Goal: Task Accomplishment & Management: Use online tool/utility

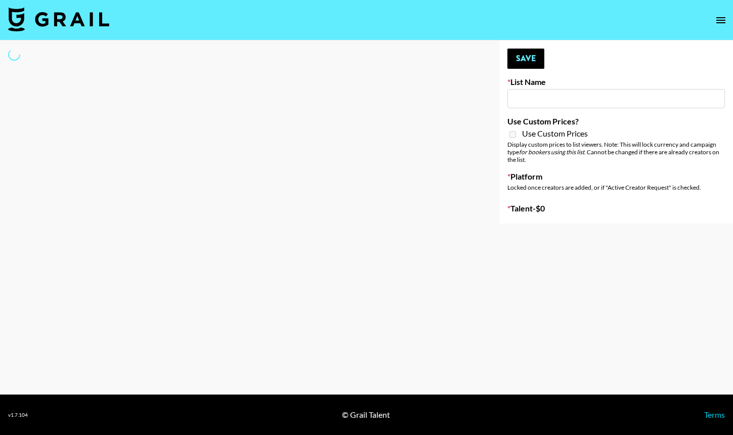
click at [266, 111] on div at bounding box center [241, 131] width 483 height 183
type input "EDM List"
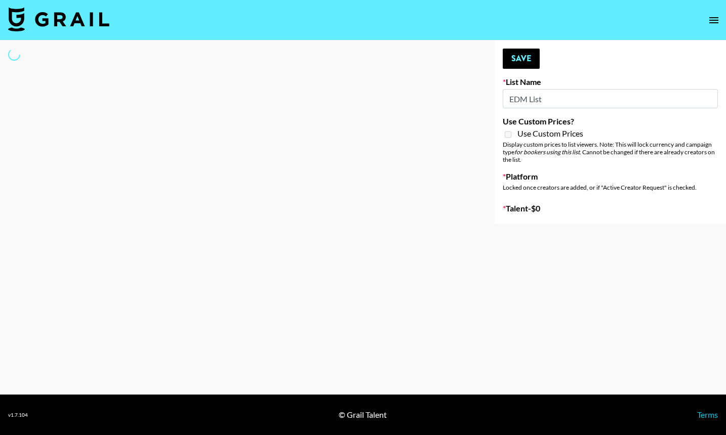
select select "Song"
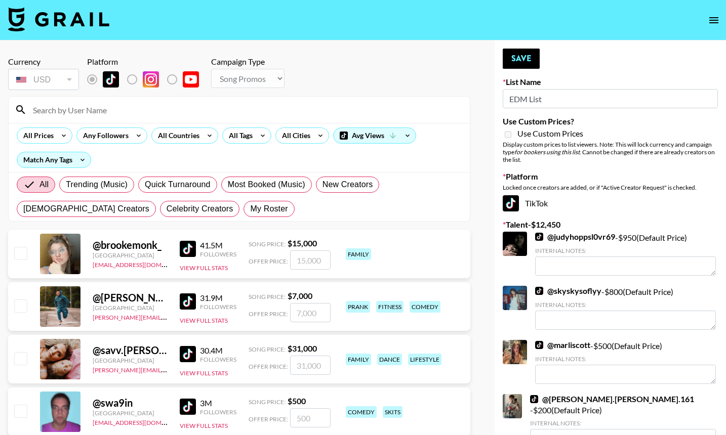
click at [86, 110] on input at bounding box center [245, 110] width 437 height 16
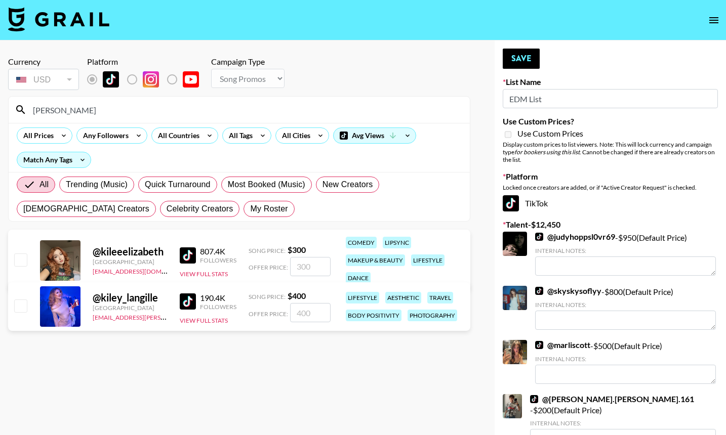
type input "[PERSON_NAME]"
click at [21, 301] on input "checkbox" at bounding box center [20, 306] width 12 height 12
checkbox input "true"
type input "400"
click at [513, 61] on button "Save" at bounding box center [521, 59] width 37 height 20
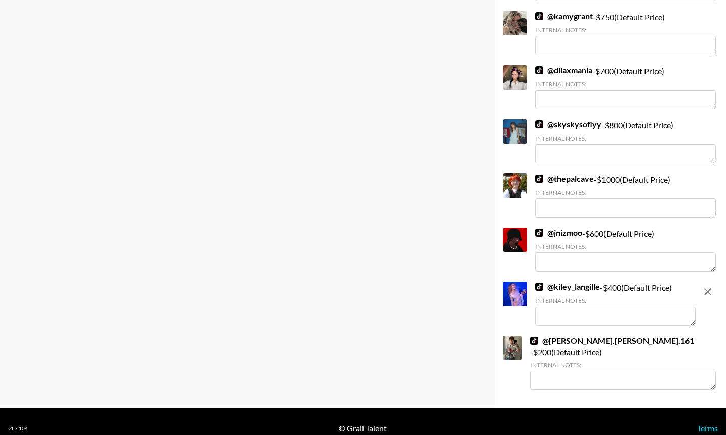
scroll to position [848, 0]
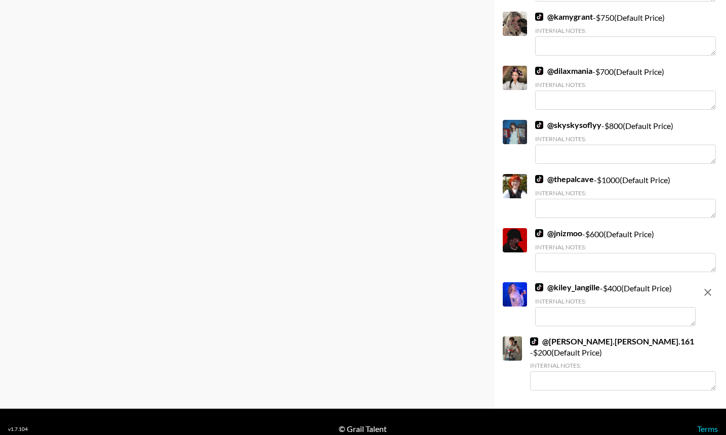
click at [553, 310] on textarea at bounding box center [615, 316] width 160 height 19
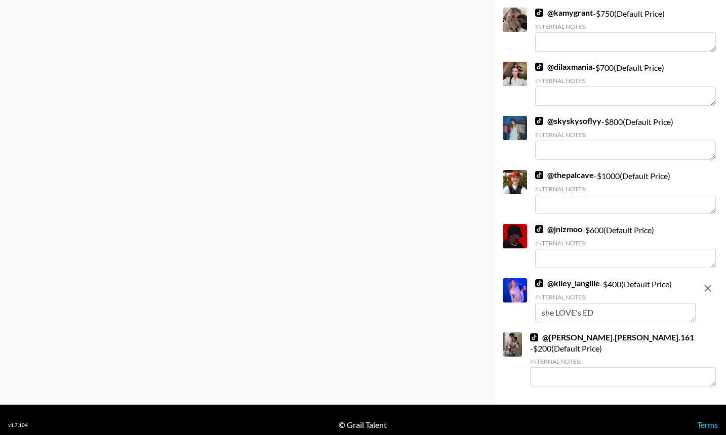
type textarea "she LOVE's EDM"
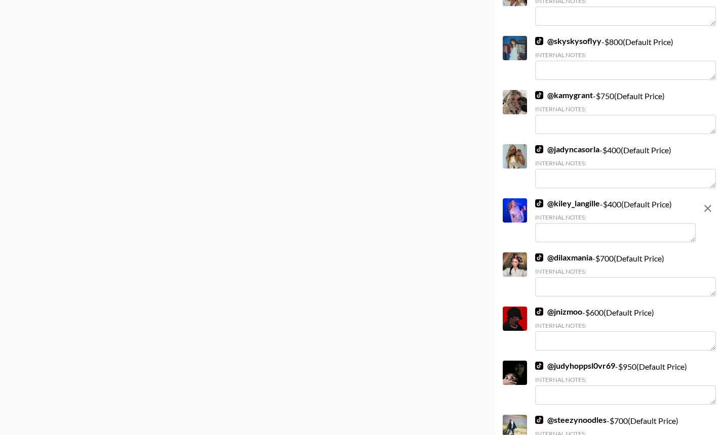
scroll to position [533, 0]
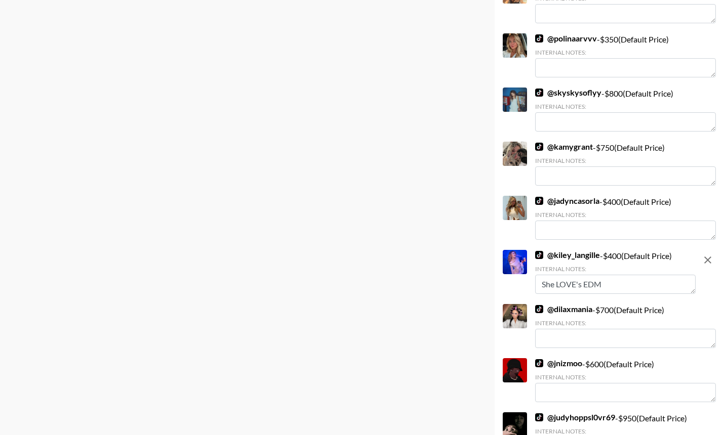
type textarea "She LOVE's EDM"
click at [477, 248] on div "Currency USD USD ​ Platform Campaign Type Choose Type... Song Promos Brand Prom…" at bounding box center [239, 126] width 478 height 1238
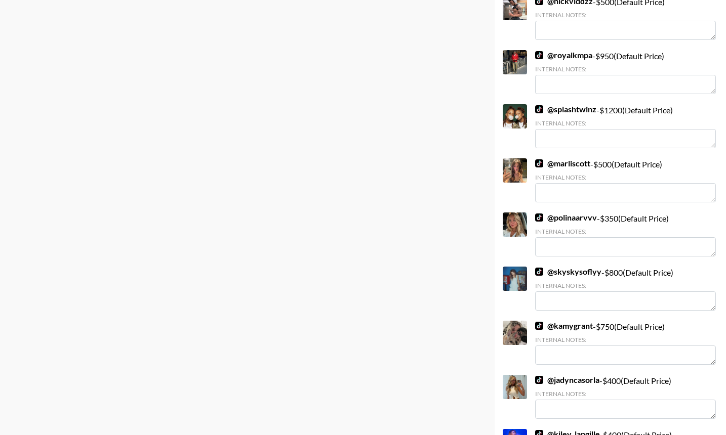
scroll to position [0, 0]
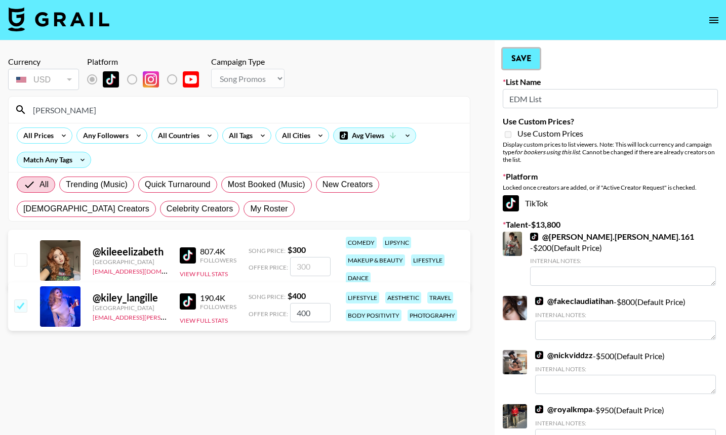
click at [517, 63] on button "Save" at bounding box center [521, 59] width 37 height 20
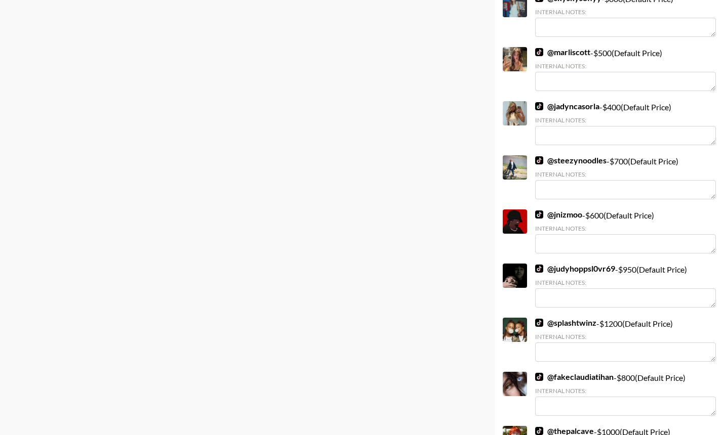
scroll to position [906, 0]
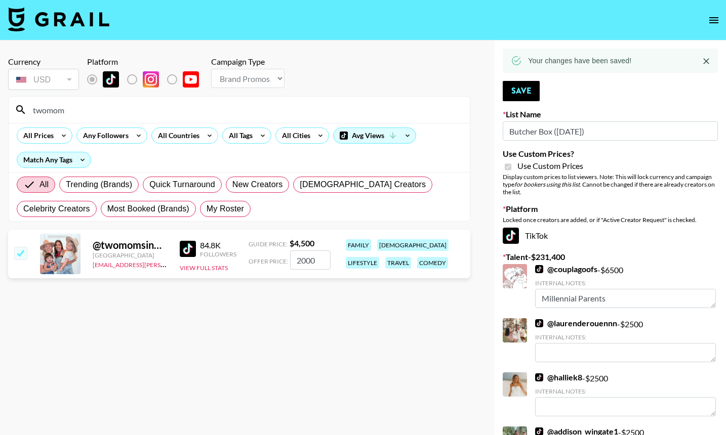
select select "Brand"
click at [347, 52] on section "Currency USD USD ​ Platform Campaign Type Choose Type... Song Promos Brand Prom…" at bounding box center [239, 135] width 462 height 173
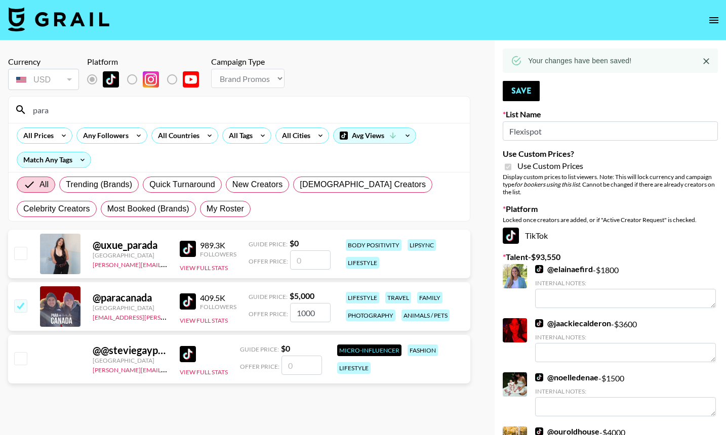
select select "Brand"
